Goal: Check status: Check status

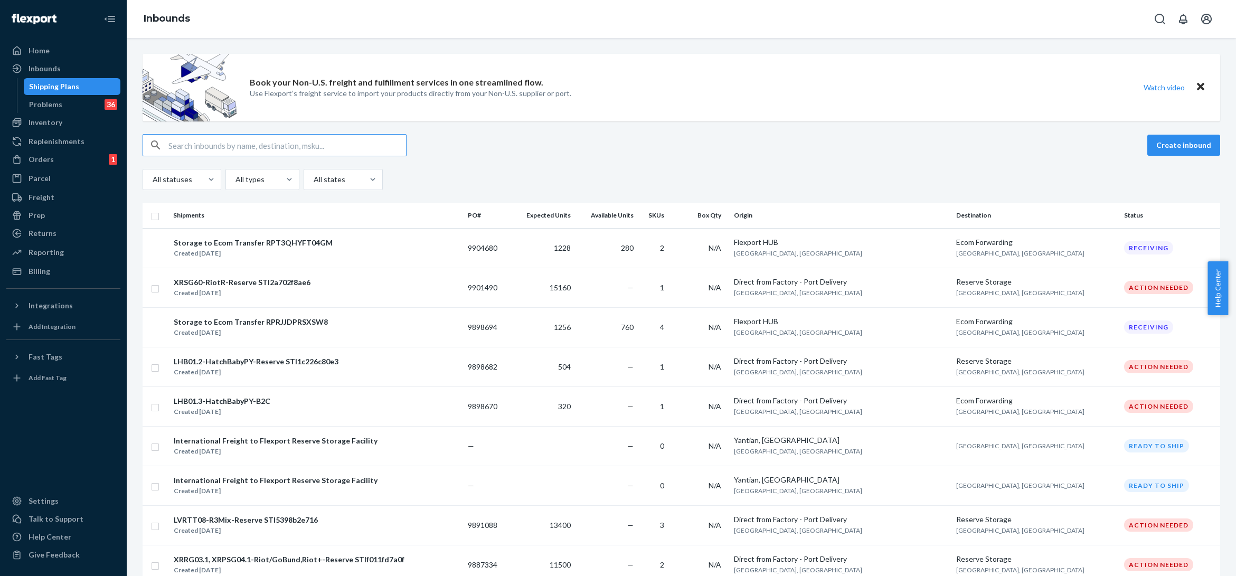
click at [218, 137] on input "text" at bounding box center [287, 145] width 238 height 21
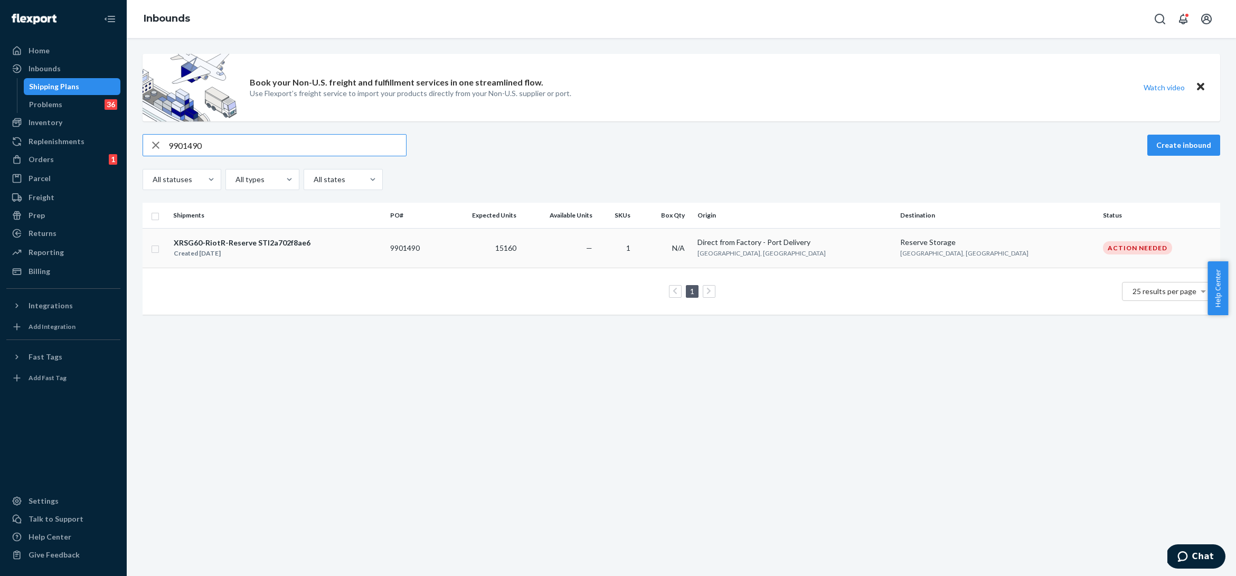
type input "9901490"
click at [290, 256] on div "Created Aug 15, 2025" at bounding box center [242, 253] width 137 height 11
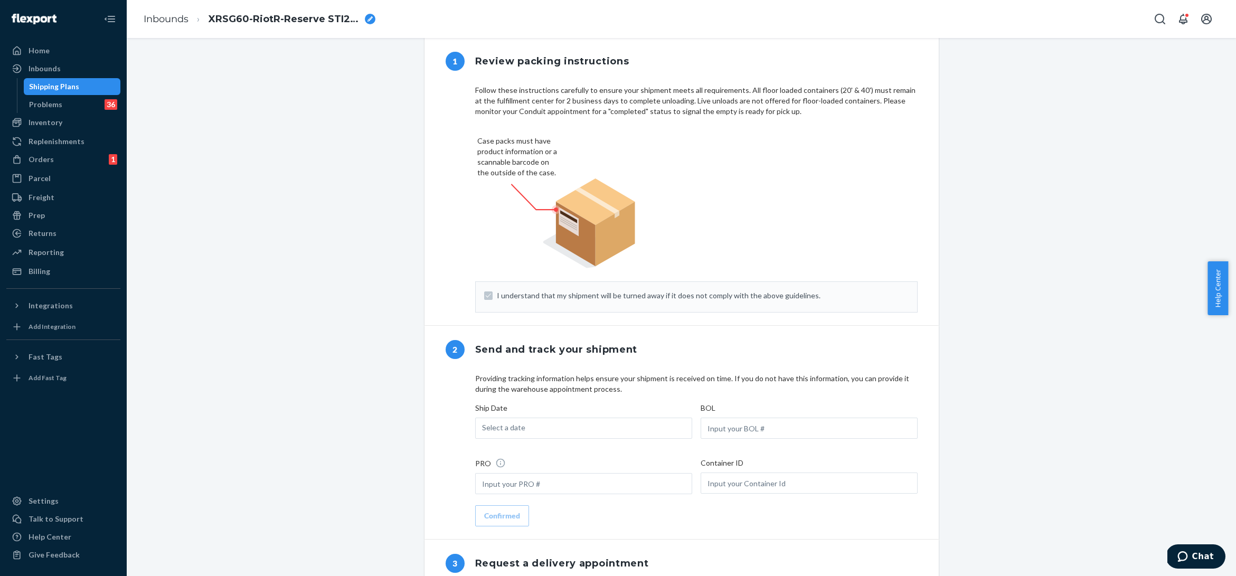
scroll to position [526, 0]
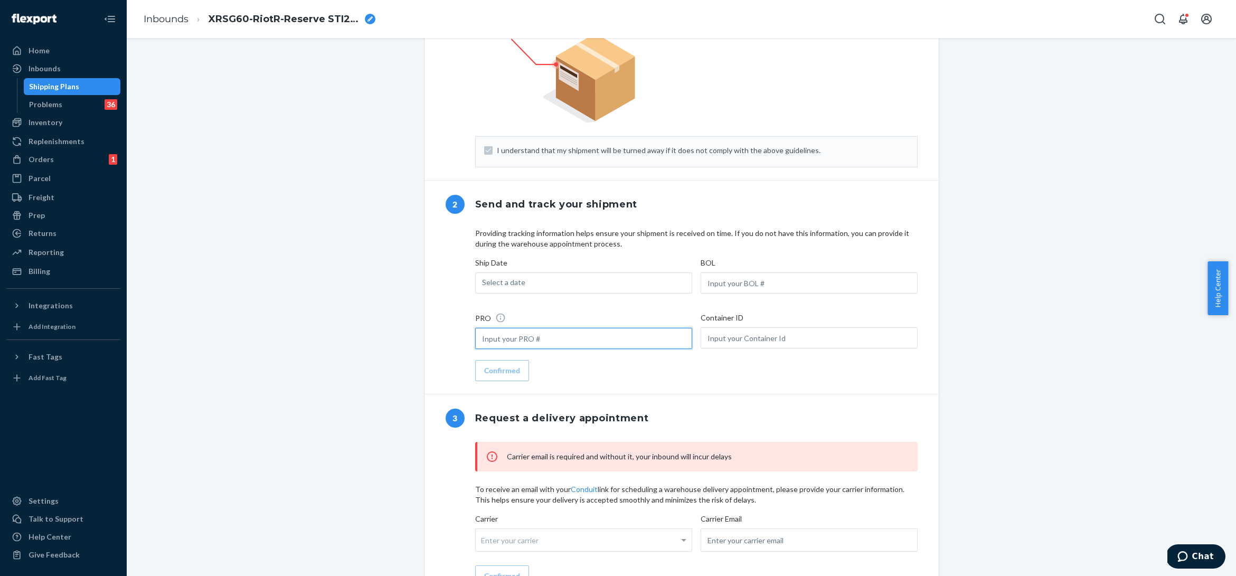
click at [556, 348] on input "text" at bounding box center [583, 338] width 217 height 21
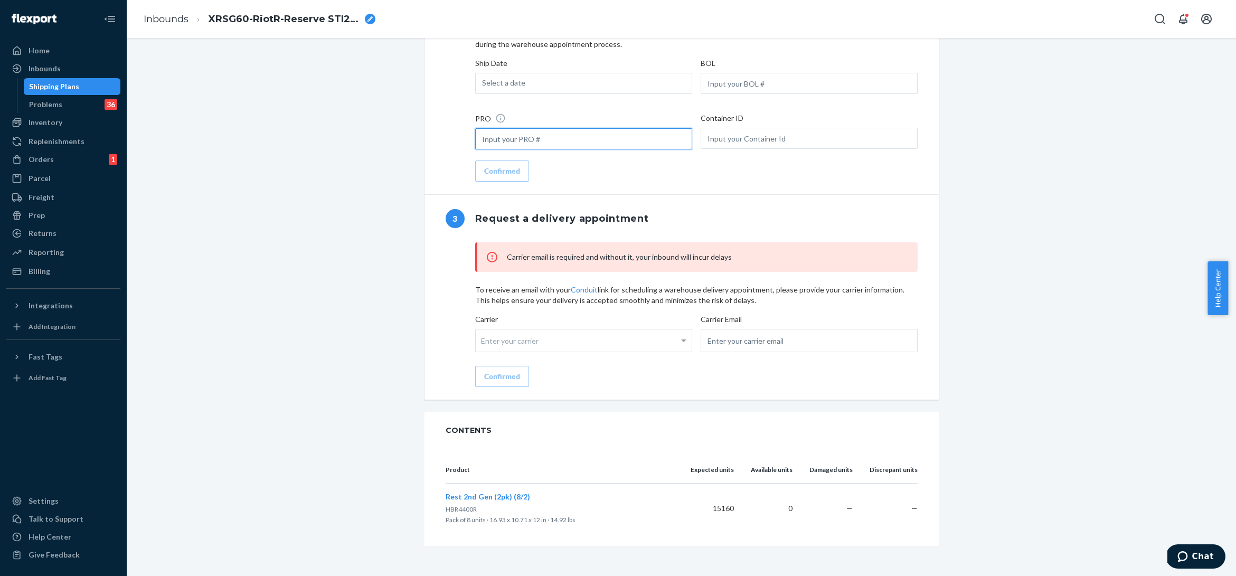
scroll to position [742, 0]
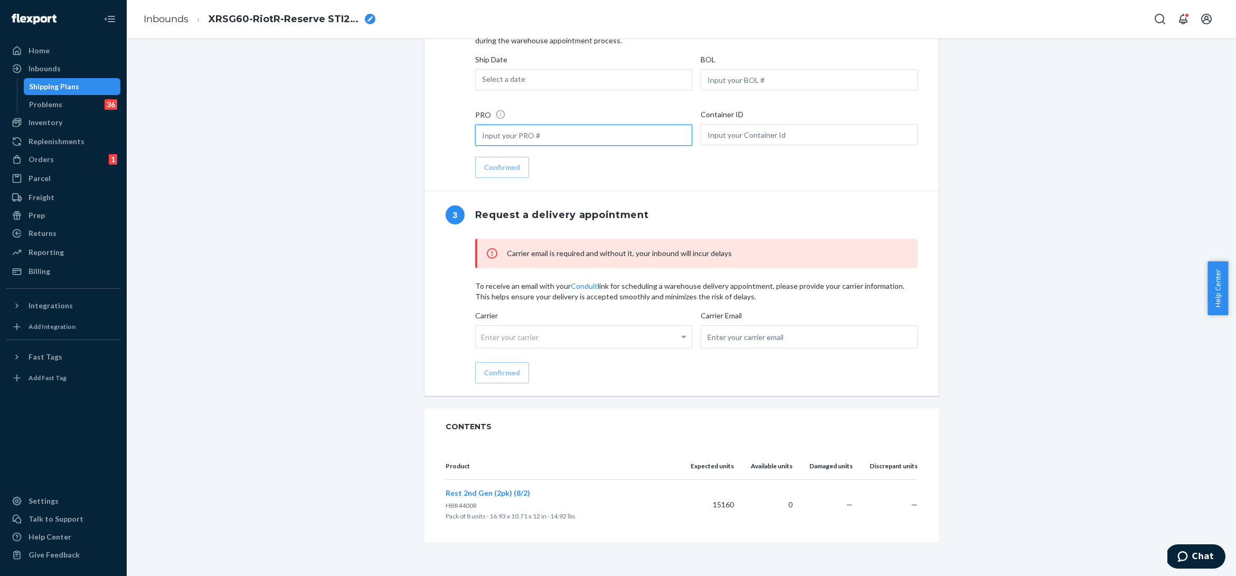
click at [526, 135] on input "text" at bounding box center [583, 135] width 217 height 21
paste input "FLEX-3337781"
type input "FLEX-3337781"
click at [754, 140] on input "text" at bounding box center [809, 134] width 217 height 21
paste input "FFAU6446902"
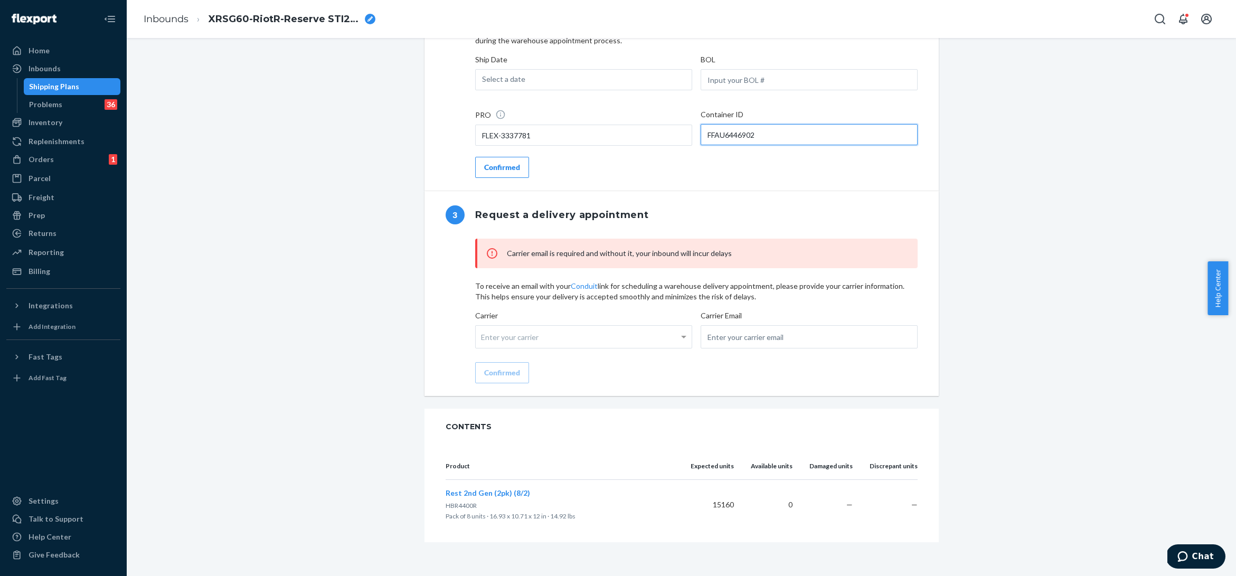
type input "FFAU6446902"
click at [486, 165] on div "Confirmed" at bounding box center [502, 167] width 36 height 11
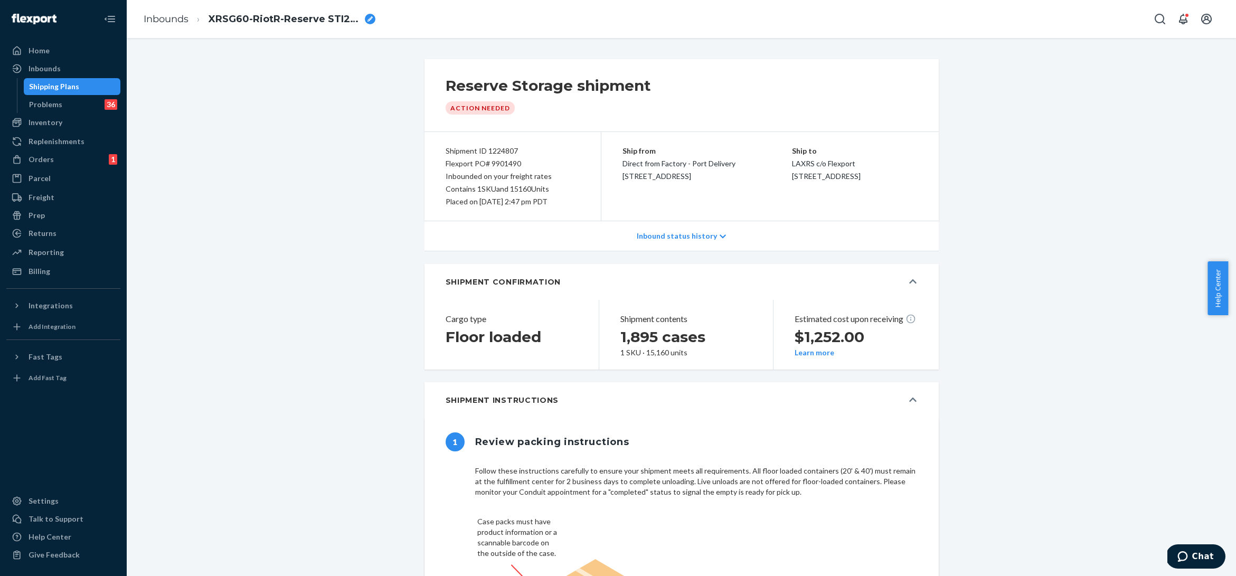
type input "FLEX-3337781"
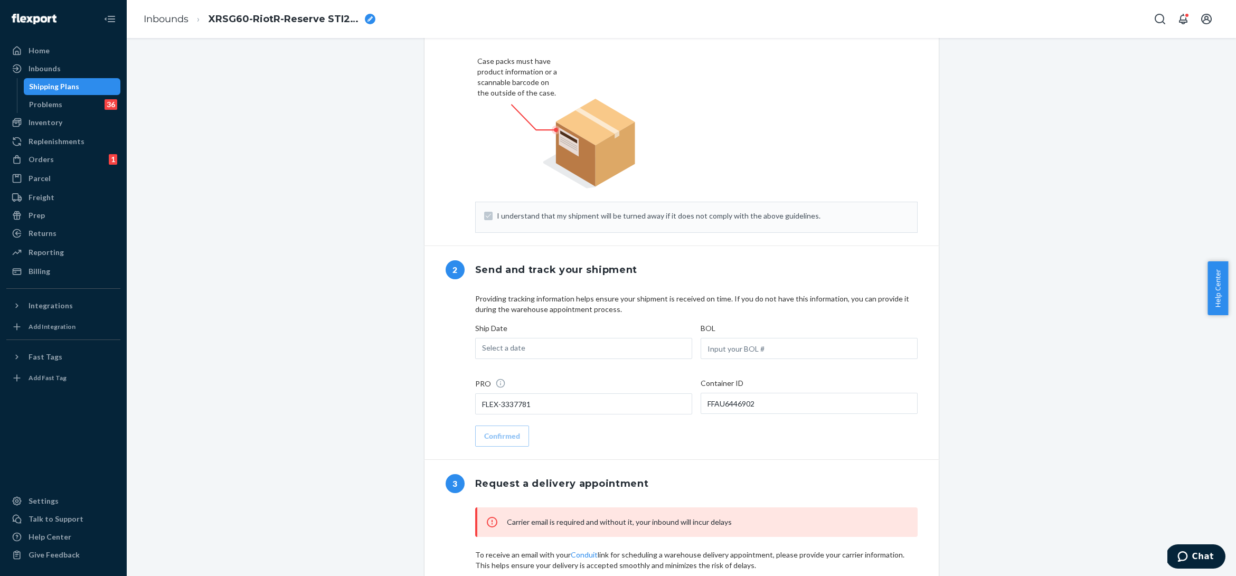
scroll to position [742, 0]
